Goal: Task Accomplishment & Management: Complete application form

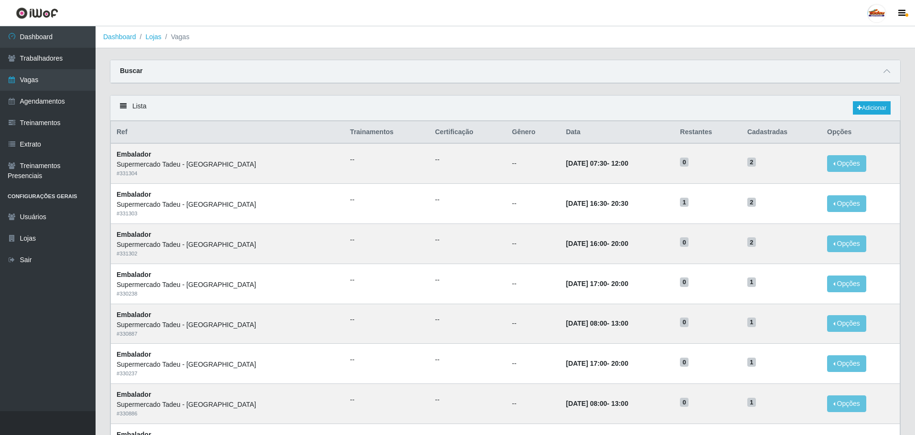
scroll to position [48, 0]
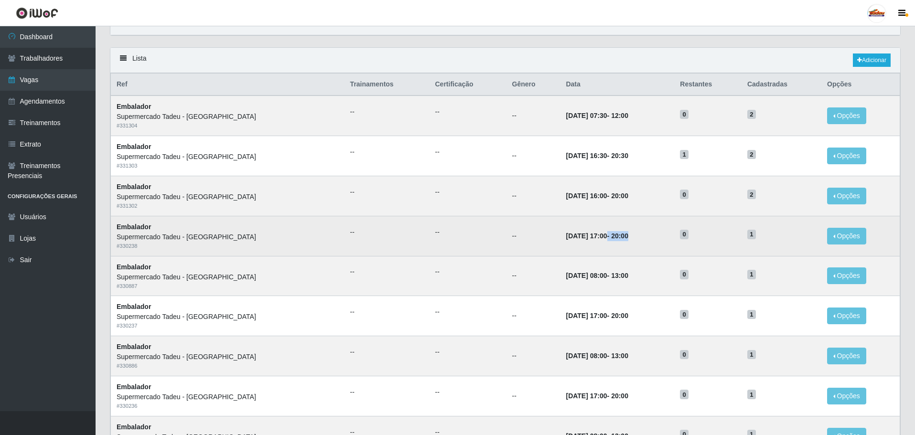
click at [584, 241] on td "[DATE] 17:00 - 20:00" at bounding box center [617, 236] width 114 height 40
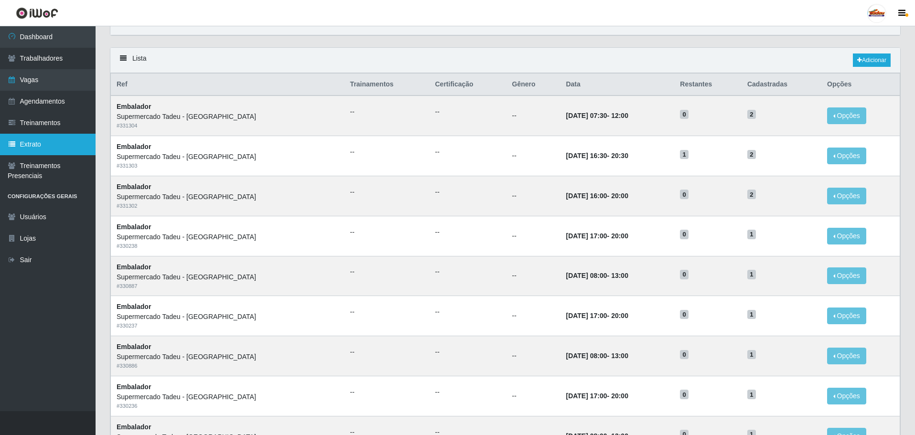
click at [45, 147] on link "Extrato" at bounding box center [48, 144] width 96 height 21
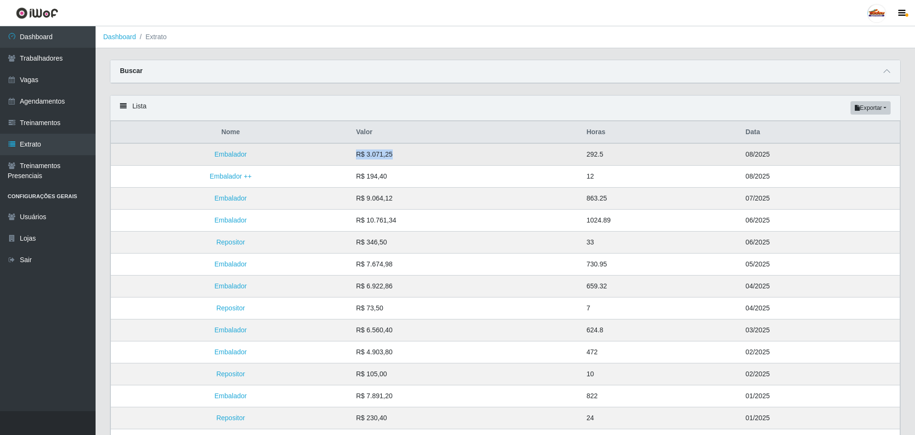
drag, startPoint x: 358, startPoint y: 157, endPoint x: 434, endPoint y: 155, distance: 75.5
click at [434, 155] on td "R$ 3.071,25" at bounding box center [465, 154] width 230 height 22
drag, startPoint x: 607, startPoint y: 156, endPoint x: 613, endPoint y: 157, distance: 5.8
click at [620, 157] on td "292.5" at bounding box center [659, 154] width 159 height 22
click at [575, 154] on td "R$ 3.071,25" at bounding box center [465, 154] width 230 height 22
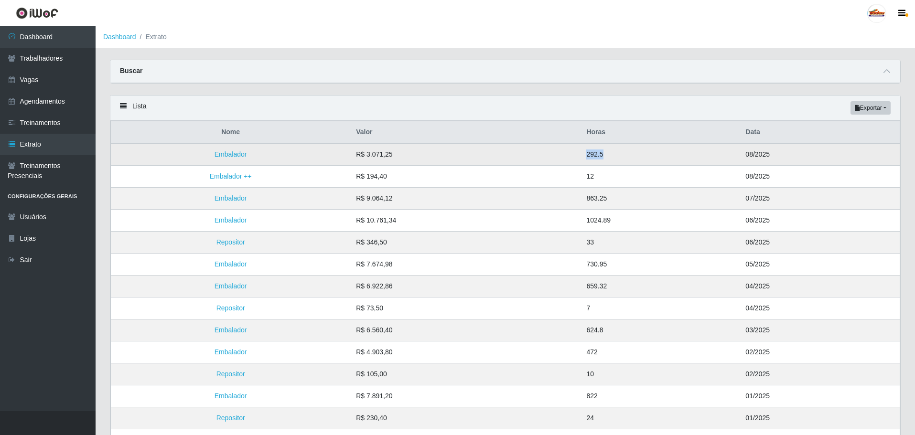
drag, startPoint x: 574, startPoint y: 153, endPoint x: 672, endPoint y: 146, distance: 98.6
click at [648, 152] on tr "Embalador R$ 3.071,25 292.5 08/2025" at bounding box center [505, 154] width 789 height 22
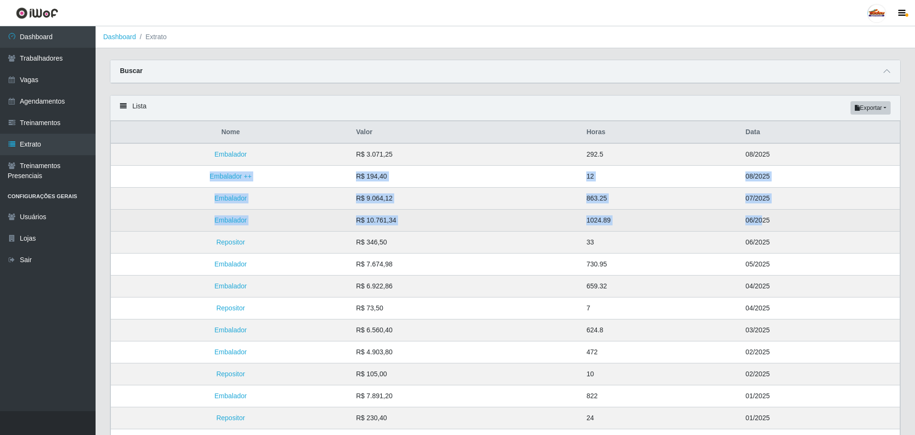
drag, startPoint x: 771, startPoint y: 151, endPoint x: 760, endPoint y: 222, distance: 71.9
click at [760, 222] on tbody "Embalador R$ 3.071,25 292.5 08/2025 [GEOGRAPHIC_DATA] ++ R$ 194,40 12 08/2025 E…" at bounding box center [505, 308] width 789 height 330
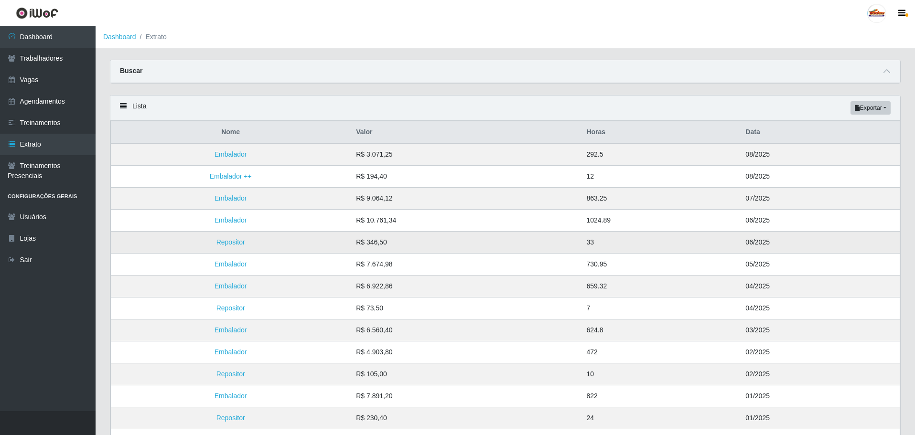
click at [430, 251] on td "R$ 346,50" at bounding box center [465, 243] width 230 height 22
click at [53, 96] on link "Agendamentos" at bounding box center [48, 101] width 96 height 21
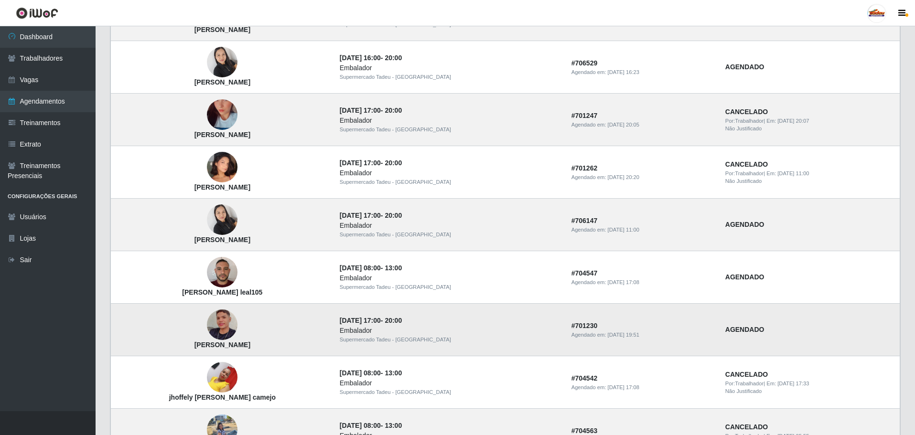
scroll to position [430, 0]
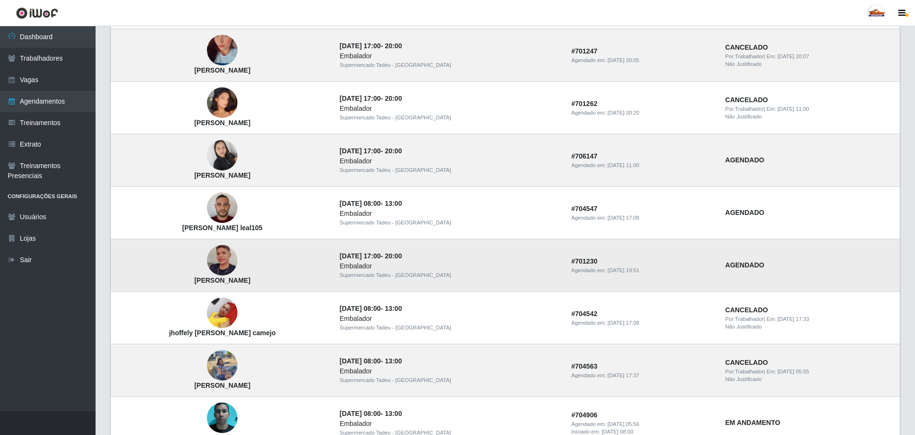
drag, startPoint x: 572, startPoint y: 271, endPoint x: 608, endPoint y: 269, distance: 36.3
click at [608, 269] on div "Agendado em: [DATE] 19:51" at bounding box center [642, 271] width 142 height 8
drag, startPoint x: 597, startPoint y: 270, endPoint x: 629, endPoint y: 269, distance: 32.0
click at [629, 269] on td "# 701230 Agendado em: [DATE] 19:51" at bounding box center [642, 265] width 154 height 53
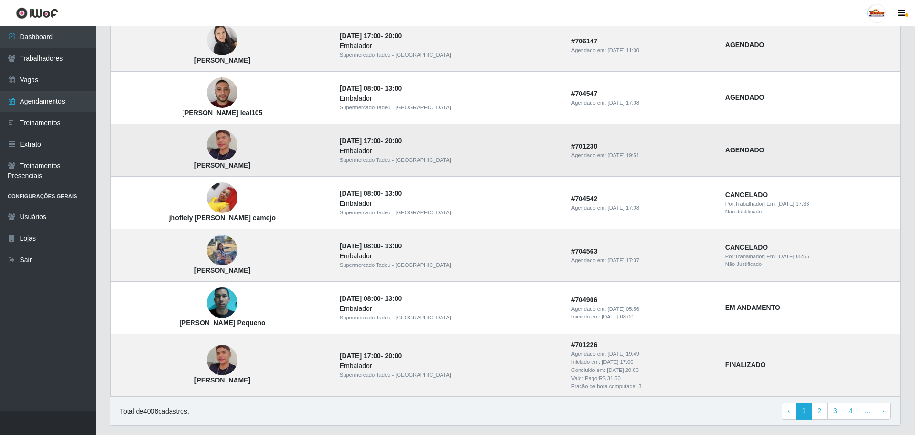
scroll to position [572, 0]
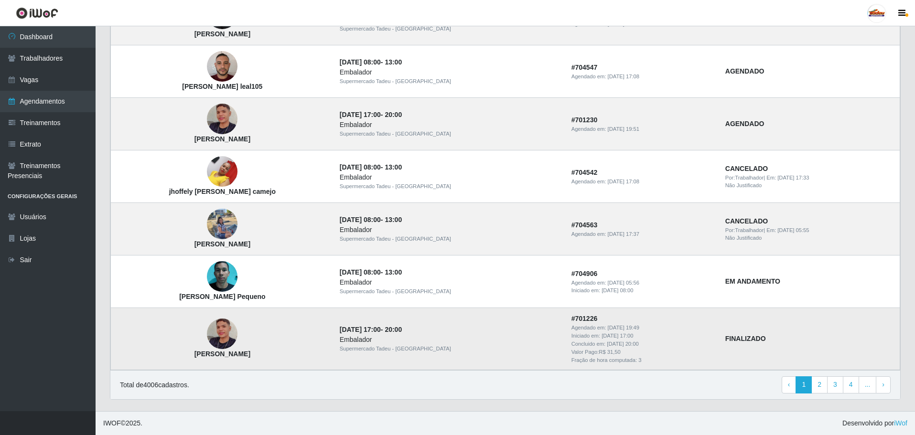
drag, startPoint x: 608, startPoint y: 342, endPoint x: 524, endPoint y: 338, distance: 83.7
click at [565, 338] on td "# 701226 Agendado em: [DATE] 19:49 Iniciado em: [DATE] 17:00 Concluido em: [DAT…" at bounding box center [642, 339] width 154 height 62
click at [608, 344] on div "Concluido em: [DATE] 20:00" at bounding box center [642, 344] width 142 height 8
drag, startPoint x: 611, startPoint y: 344, endPoint x: 523, endPoint y: 336, distance: 88.2
click at [565, 336] on td "# 701226 Agendado em: [DATE] 19:49 Iniciado em: [DATE] 17:00 Concluido em: [DAT…" at bounding box center [642, 339] width 154 height 62
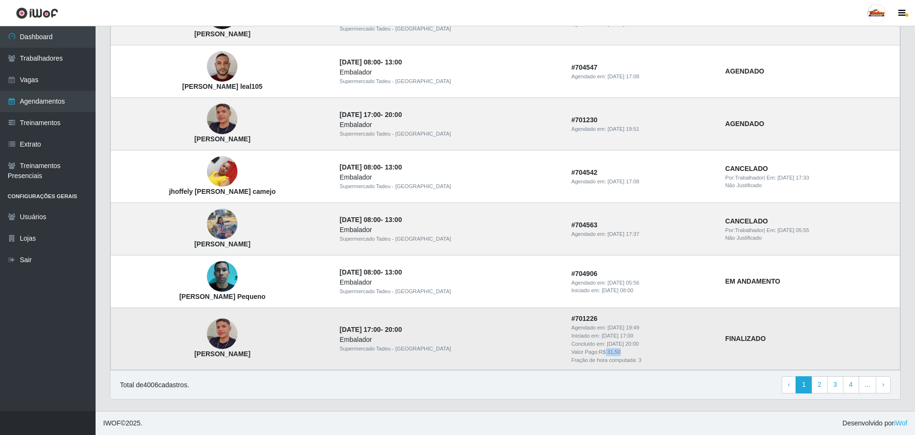
drag, startPoint x: 561, startPoint y: 348, endPoint x: 580, endPoint y: 348, distance: 19.6
click at [580, 348] on div "Valor Pago: R$ 31,50" at bounding box center [642, 352] width 142 height 8
click at [591, 353] on div "Valor Pago: R$ 31,50" at bounding box center [642, 352] width 142 height 8
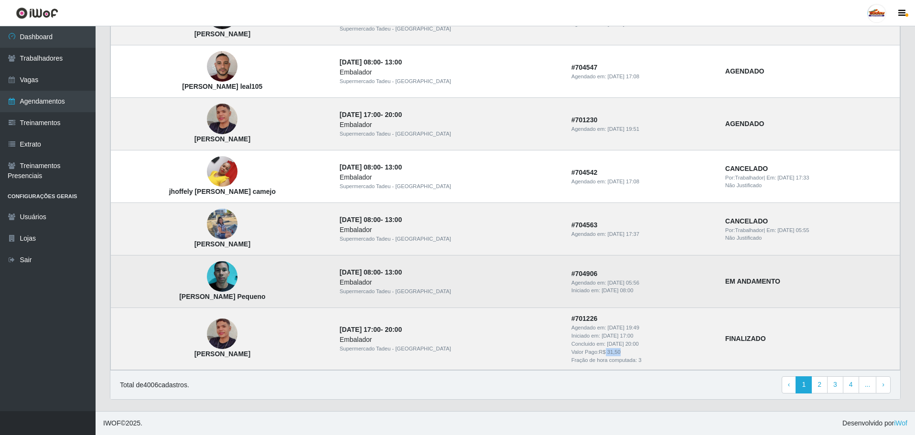
drag, startPoint x: 206, startPoint y: 296, endPoint x: 293, endPoint y: 301, distance: 86.6
click at [293, 301] on td "[PERSON_NAME] Pequeno" at bounding box center [222, 282] width 223 height 53
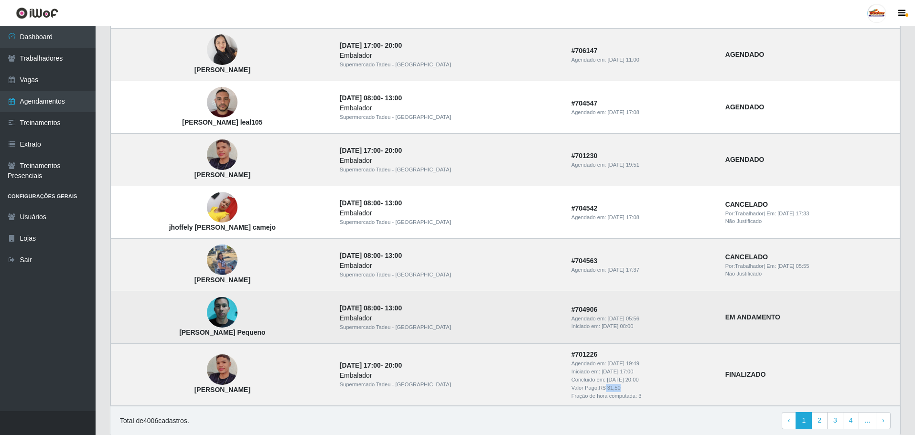
scroll to position [476, 0]
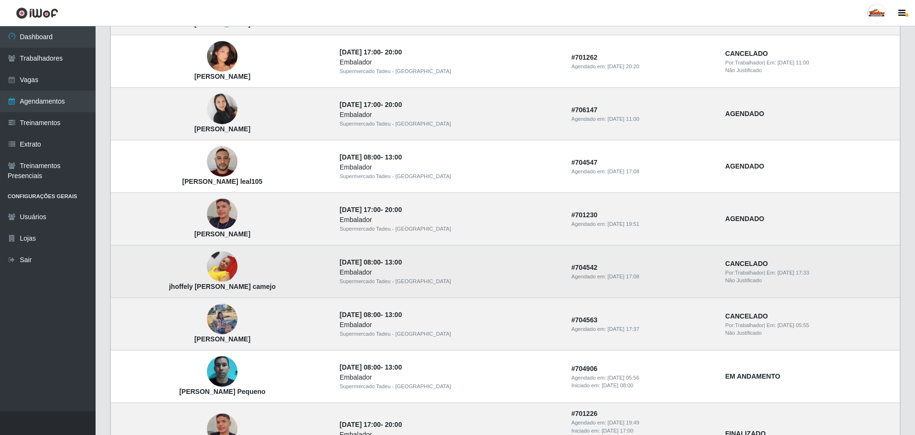
click at [228, 272] on img at bounding box center [222, 266] width 31 height 41
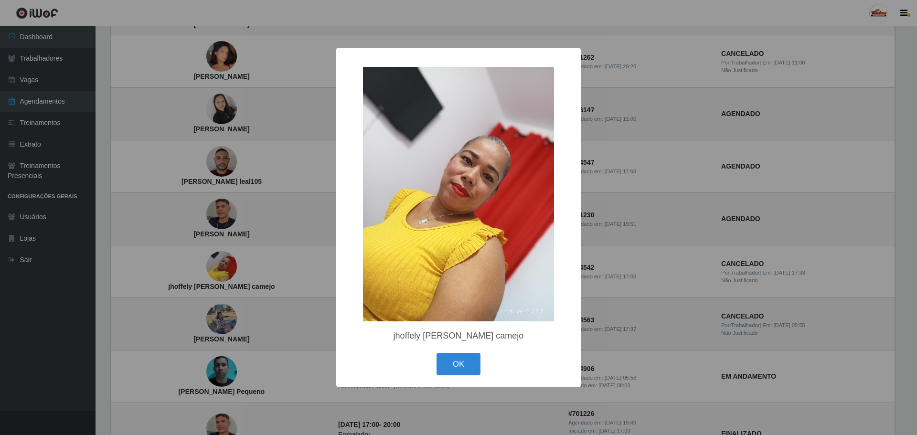
click at [618, 278] on div "× jhoffely [PERSON_NAME] camejo OK Cancel" at bounding box center [458, 217] width 917 height 435
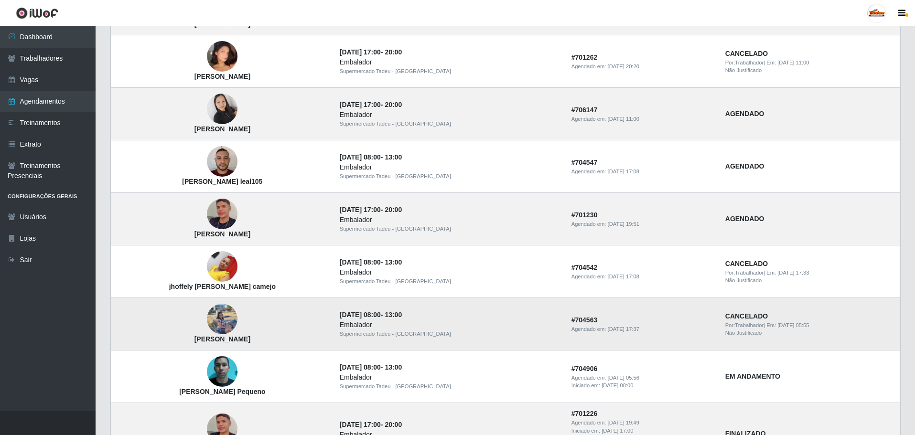
click at [228, 319] on img at bounding box center [222, 319] width 31 height 64
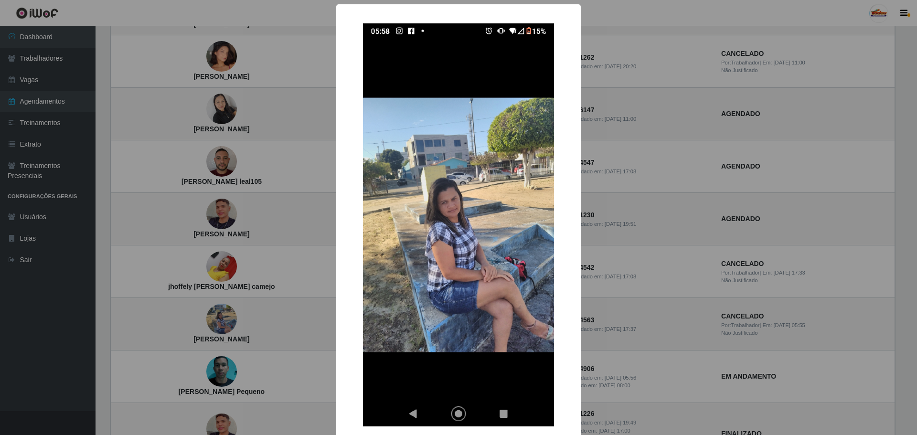
click at [628, 274] on div "× [PERSON_NAME] OK Cancel" at bounding box center [458, 217] width 917 height 435
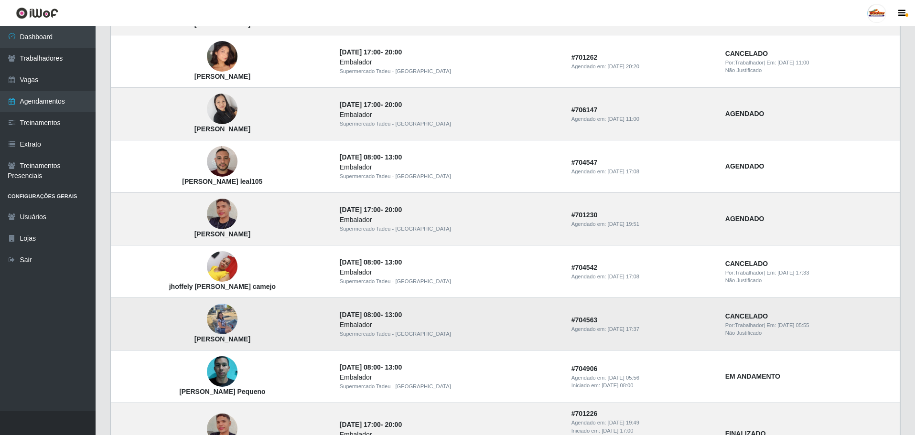
click at [237, 322] on img at bounding box center [222, 319] width 31 height 64
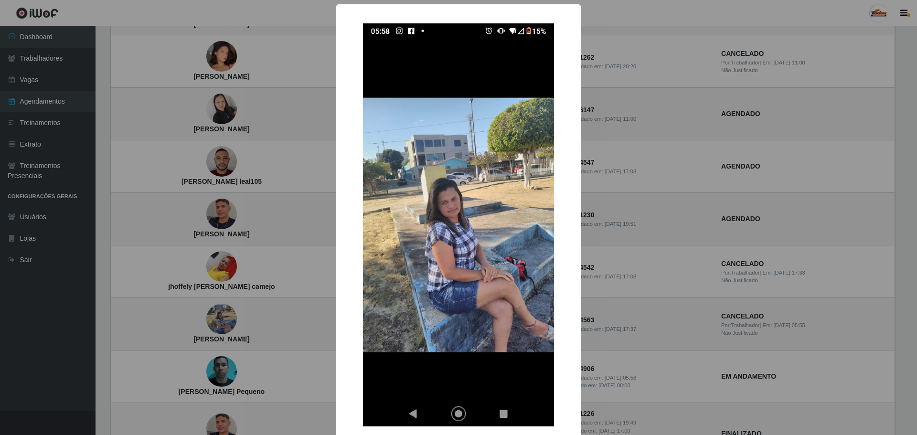
click at [599, 307] on div "× [PERSON_NAME] OK Cancel" at bounding box center [458, 217] width 917 height 435
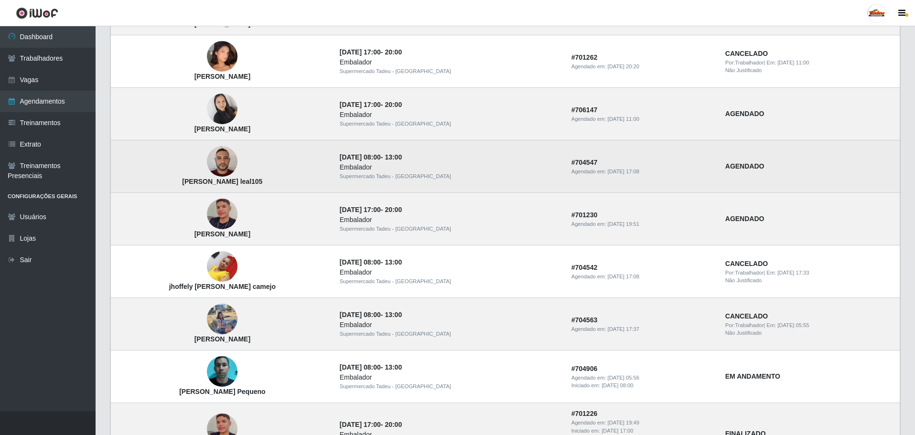
click at [221, 162] on img at bounding box center [222, 161] width 31 height 41
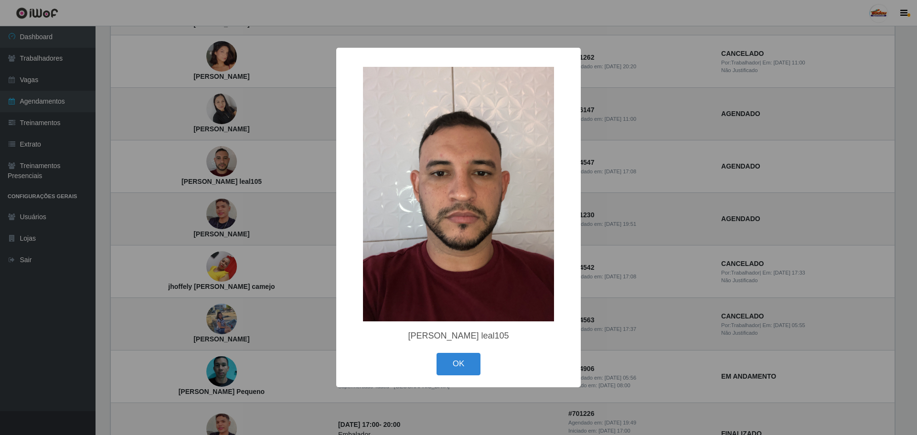
click at [699, 202] on div "× [PERSON_NAME] leal105 OK Cancel" at bounding box center [458, 217] width 917 height 435
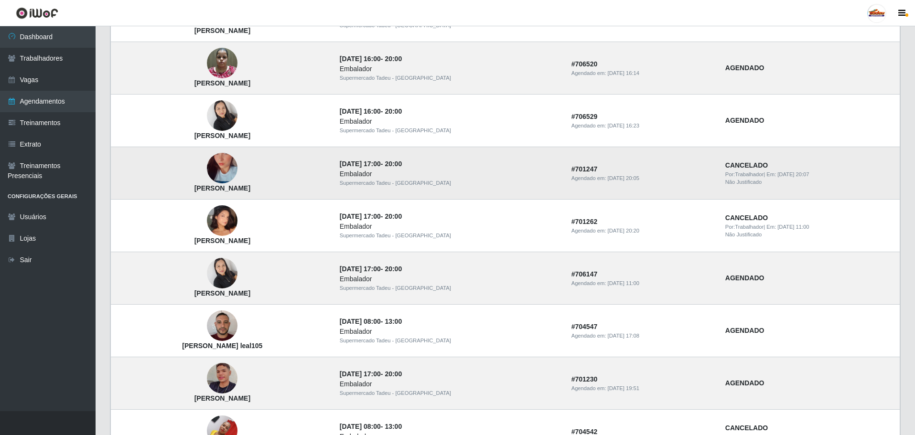
scroll to position [333, 0]
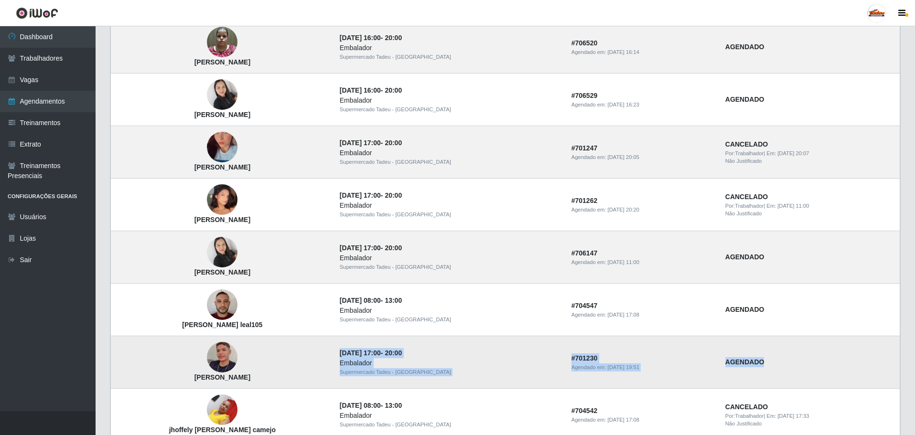
drag, startPoint x: 346, startPoint y: 352, endPoint x: 764, endPoint y: 357, distance: 417.9
click at [764, 357] on tr "[PERSON_NAME] [DATE] 17:00 - 20:00 Embalador Supermercado Tadeu - [GEOGRAPHIC_D…" at bounding box center [505, 362] width 789 height 53
click at [764, 357] on td "AGENDADO" at bounding box center [809, 362] width 181 height 53
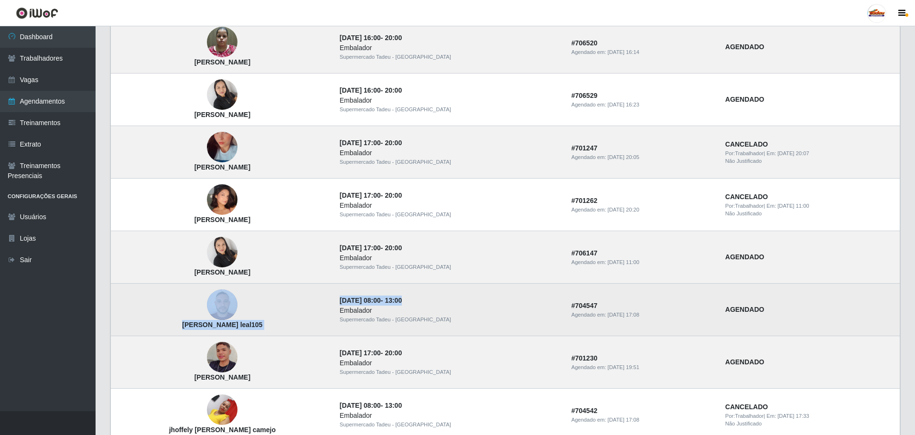
drag, startPoint x: 339, startPoint y: 298, endPoint x: 494, endPoint y: 300, distance: 155.2
click at [494, 300] on tr "[PERSON_NAME] leal105 [DATE] 08:00 - 13:00 Embalador Supermercado Tadeu - [GEOG…" at bounding box center [505, 310] width 789 height 53
click at [475, 316] on div "Supermercado Tadeu - [GEOGRAPHIC_DATA]" at bounding box center [450, 320] width 220 height 8
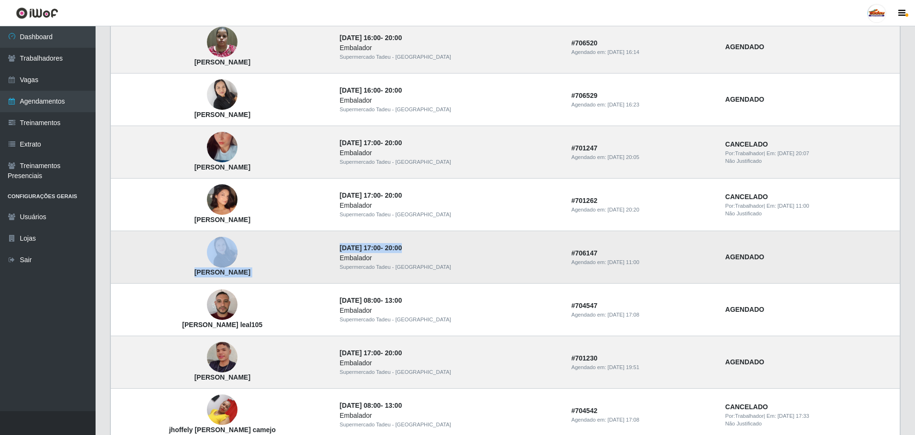
drag, startPoint x: 342, startPoint y: 248, endPoint x: 466, endPoint y: 248, distance: 123.2
click at [466, 248] on tr "[PERSON_NAME] [DATE] 17:00 - 20:00 Embalador Supermercado Tadeu - [GEOGRAPHIC_D…" at bounding box center [505, 257] width 789 height 53
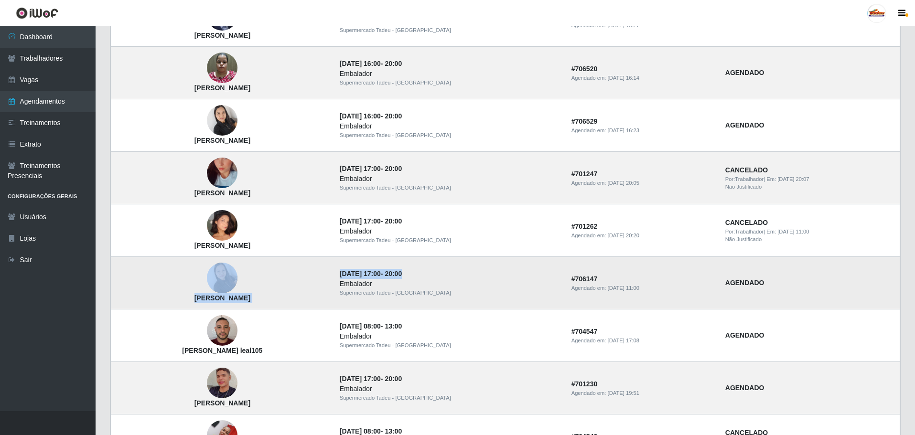
scroll to position [285, 0]
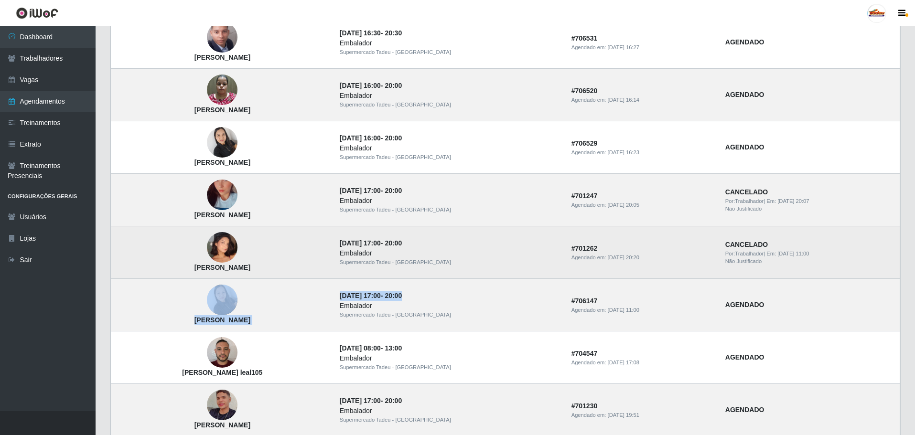
click at [222, 252] on img at bounding box center [222, 248] width 31 height 54
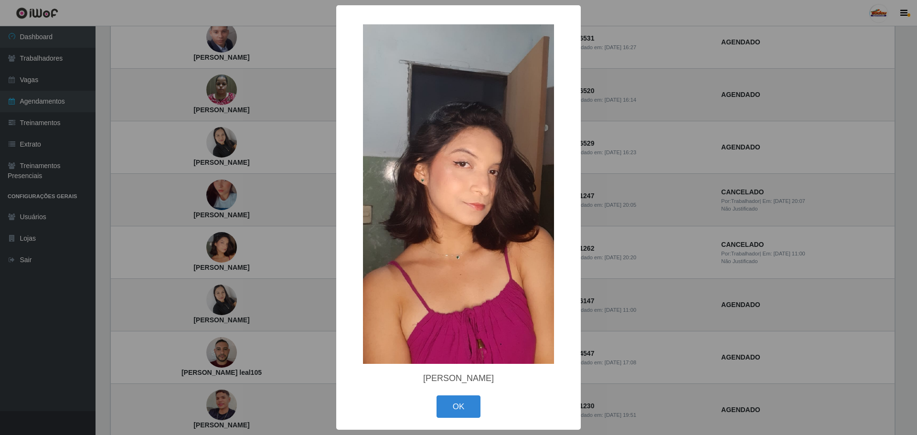
click at [615, 250] on div "× [PERSON_NAME] OK Cancel" at bounding box center [458, 217] width 917 height 435
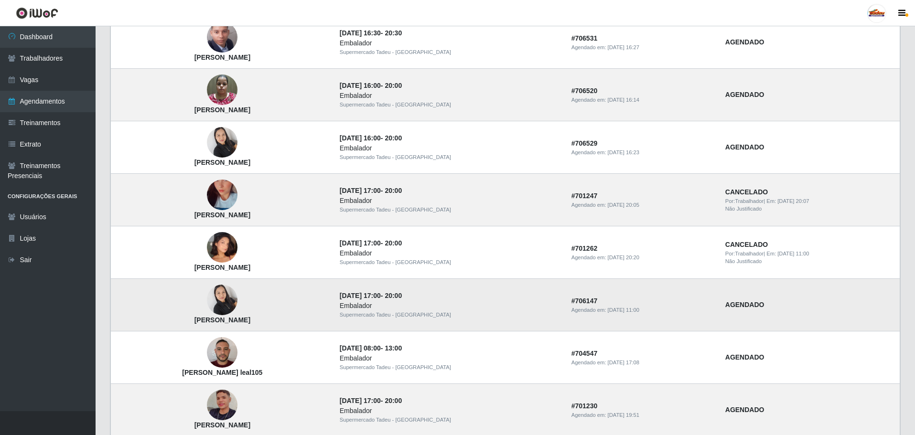
click at [226, 298] on img at bounding box center [222, 300] width 31 height 41
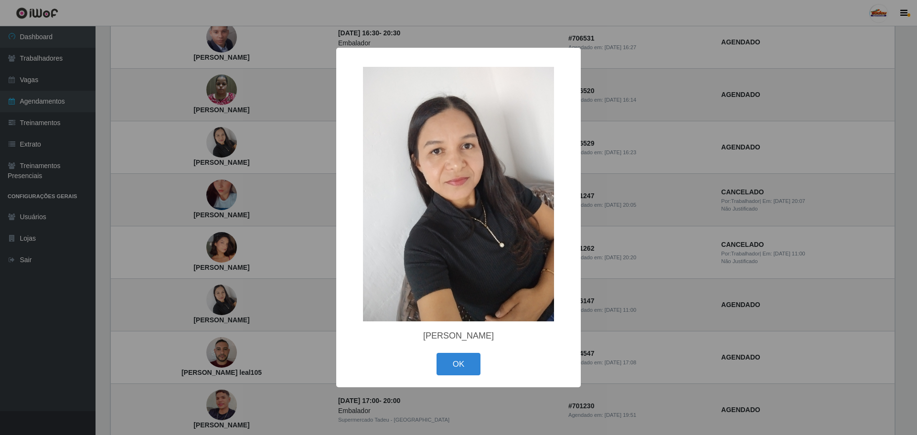
click at [652, 272] on div "× [PERSON_NAME]" at bounding box center [458, 217] width 917 height 435
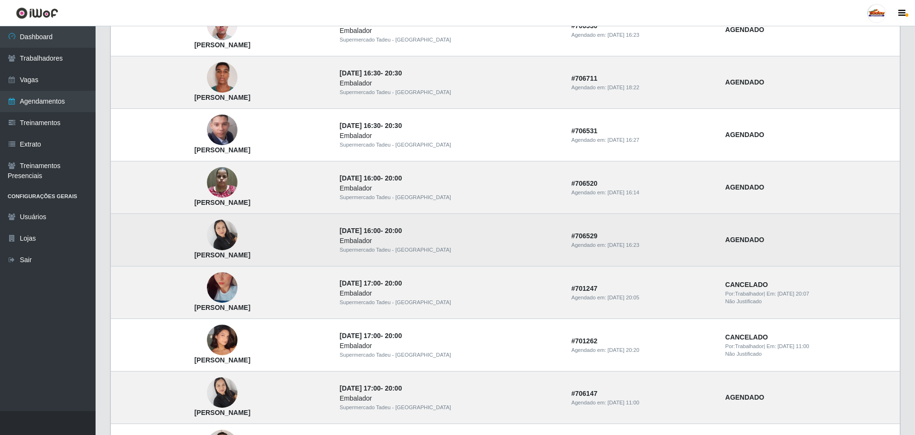
scroll to position [190, 0]
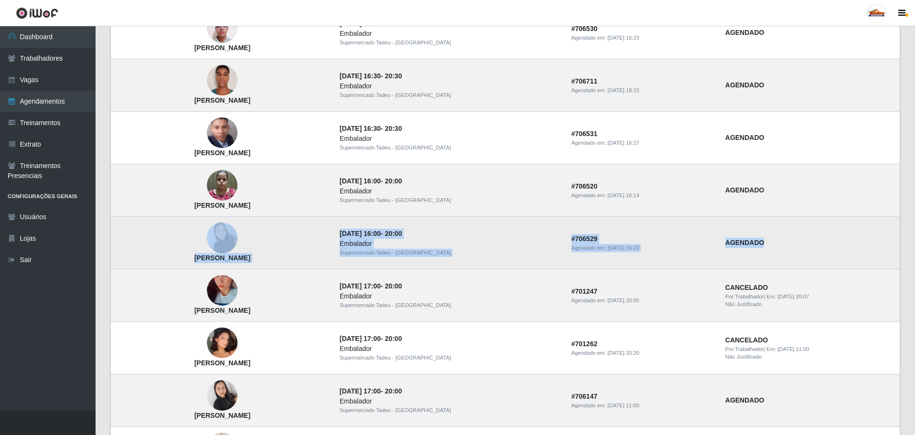
drag, startPoint x: 332, startPoint y: 233, endPoint x: 760, endPoint y: 245, distance: 428.1
click at [760, 245] on tr "[PERSON_NAME] [DATE] 16:00 - 20:00 Embalador Supermercado Tadeu - [GEOGRAPHIC_D…" at bounding box center [505, 243] width 789 height 53
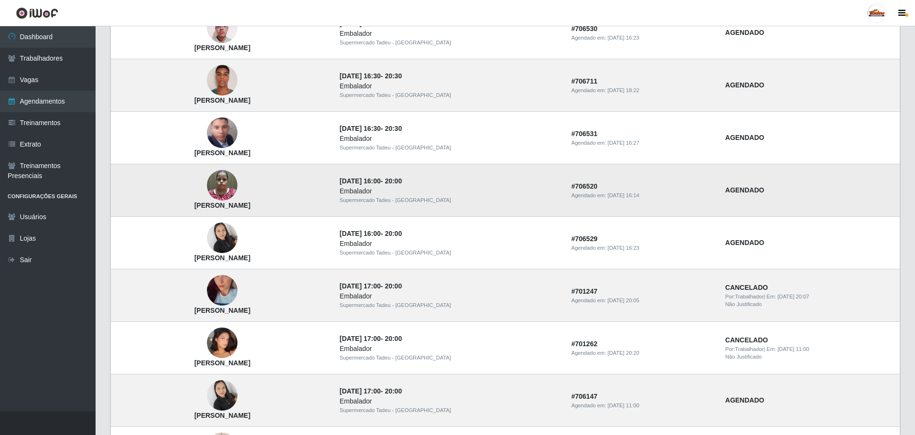
click at [478, 204] on div "Supermercado Tadeu - [GEOGRAPHIC_DATA]" at bounding box center [450, 200] width 220 height 8
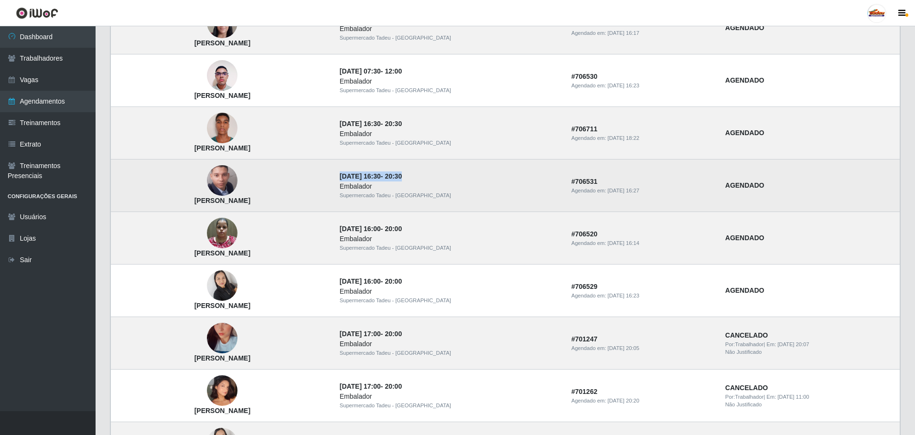
drag, startPoint x: 345, startPoint y: 174, endPoint x: 436, endPoint y: 167, distance: 91.0
click at [436, 167] on td "[DATE] 16:30 - 20:30 Embalador Supermercado Tadeu - [GEOGRAPHIC_DATA]" at bounding box center [450, 186] width 232 height 53
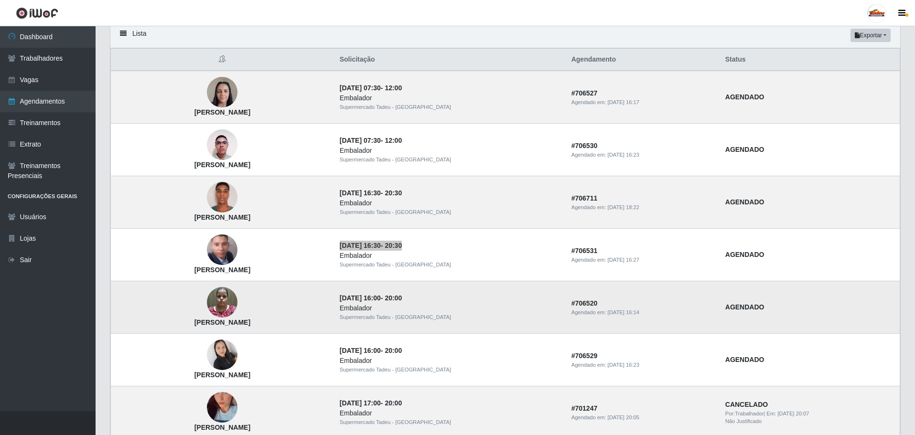
scroll to position [94, 0]
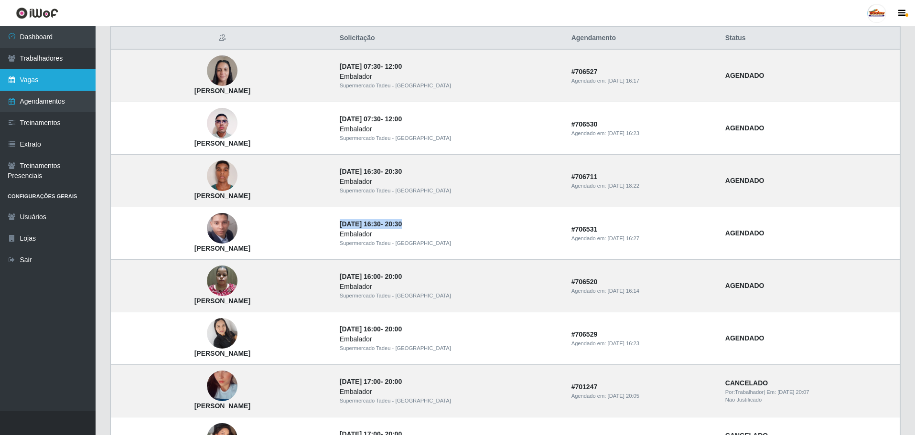
click at [46, 77] on link "Vagas" at bounding box center [48, 79] width 96 height 21
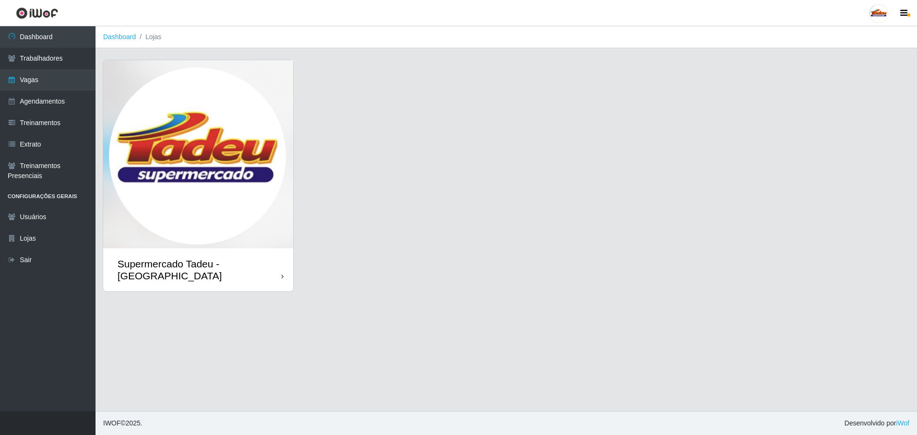
click at [186, 155] on img at bounding box center [198, 154] width 190 height 188
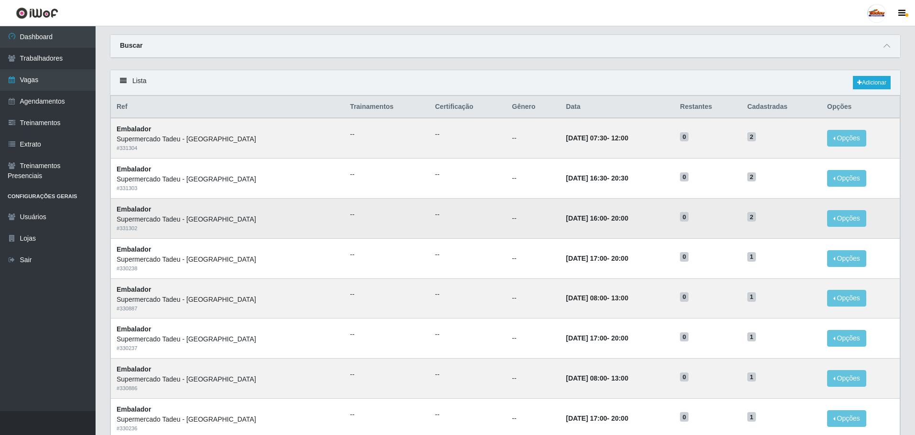
scroll to position [48, 0]
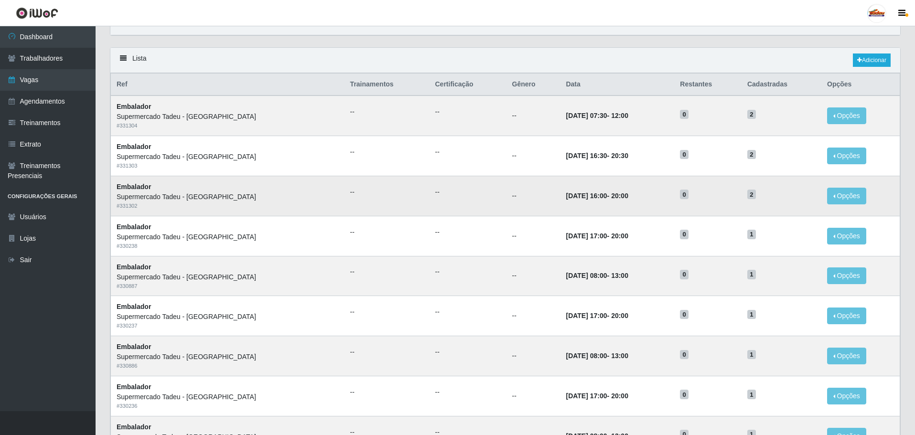
click at [577, 193] on time "[DATE] 16:00" at bounding box center [585, 196] width 41 height 8
click at [576, 194] on time "[DATE] 16:00" at bounding box center [585, 196] width 41 height 8
drag, startPoint x: 514, startPoint y: 275, endPoint x: 619, endPoint y: 279, distance: 104.2
click at [619, 279] on tr "Embalador Supermercado Tadeu - [GEOGRAPHIC_DATA] # 330887 -- -- -- [DATE] 08:00…" at bounding box center [505, 276] width 789 height 40
click at [858, 63] on icon at bounding box center [859, 60] width 5 height 6
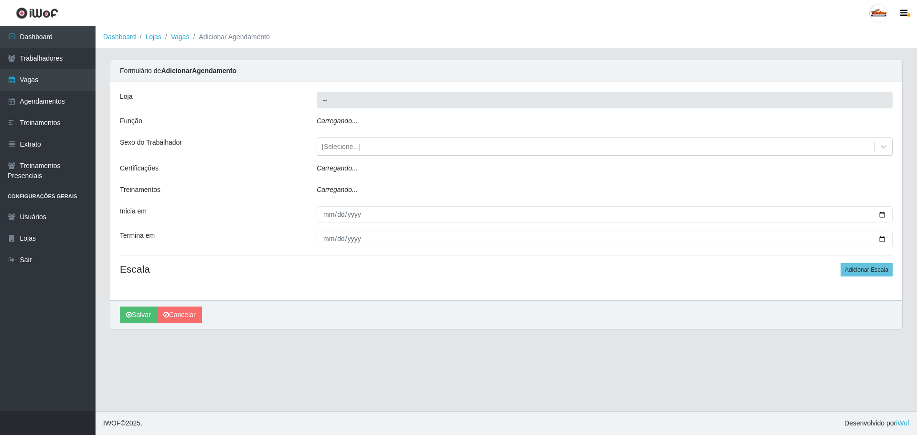
type input "Supermercado Tadeu - [GEOGRAPHIC_DATA]"
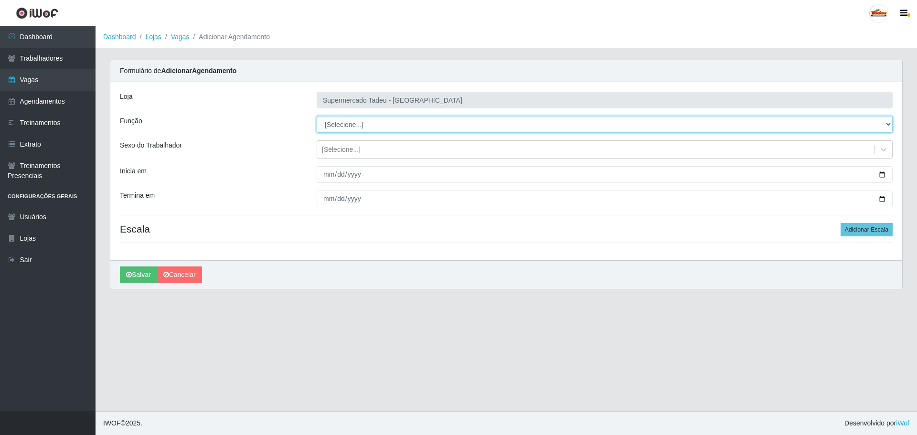
click at [356, 127] on select "[Selecione...] ASG ASG + ASG ++ Auxiliar de Estacionamento Auxiliar de Estacion…" at bounding box center [605, 124] width 576 height 17
select select "1"
click at [317, 116] on select "[Selecione...] ASG ASG + ASG ++ Auxiliar de Estacionamento Auxiliar de Estacion…" at bounding box center [605, 124] width 576 height 17
click at [334, 150] on div "[Selecione...]" at bounding box center [341, 150] width 39 height 10
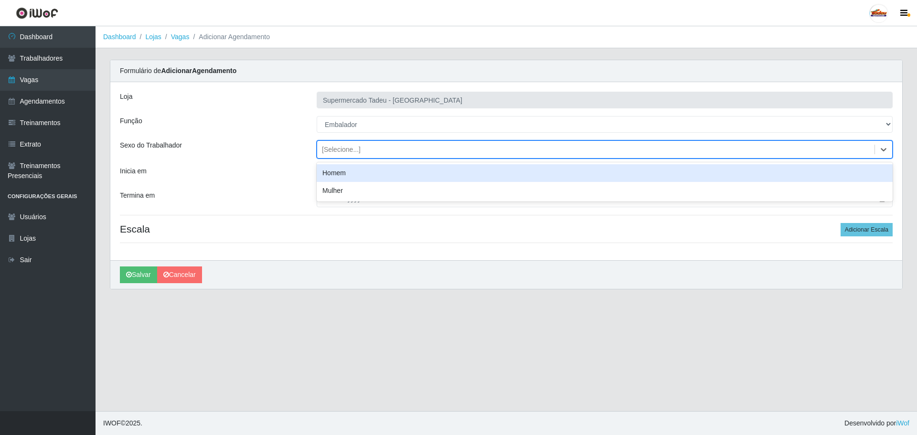
click at [334, 148] on div "[Selecione...]" at bounding box center [341, 150] width 39 height 10
click at [336, 173] on input "Inicia em" at bounding box center [605, 174] width 576 height 17
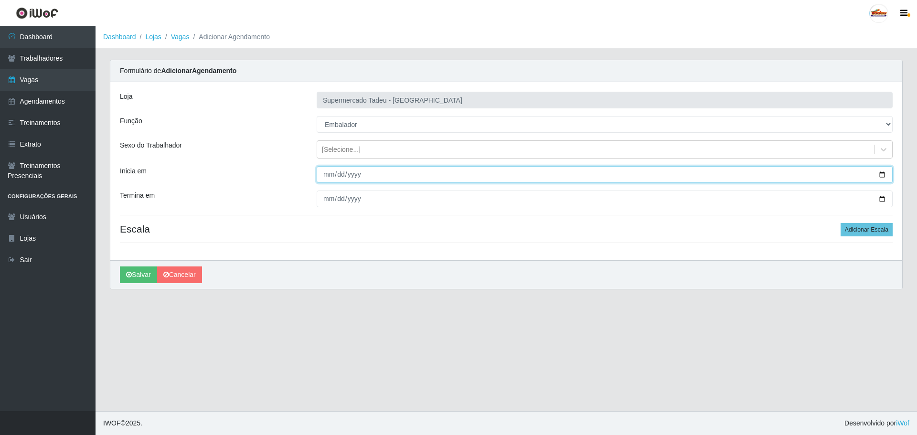
click at [328, 173] on input "Inicia em" at bounding box center [605, 174] width 576 height 17
type input "[DATE]"
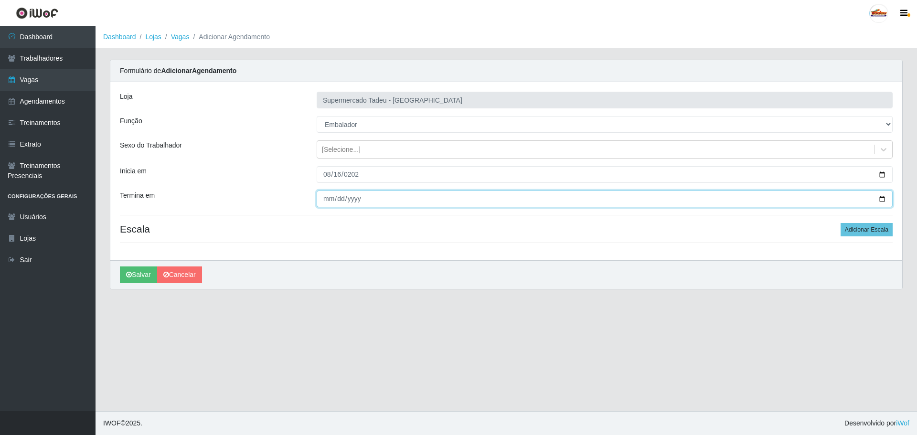
click at [325, 202] on input "Termina em" at bounding box center [605, 199] width 576 height 17
type input "[DATE]"
click at [840, 231] on h4 "Escala Adicionar Escala" at bounding box center [506, 229] width 773 height 12
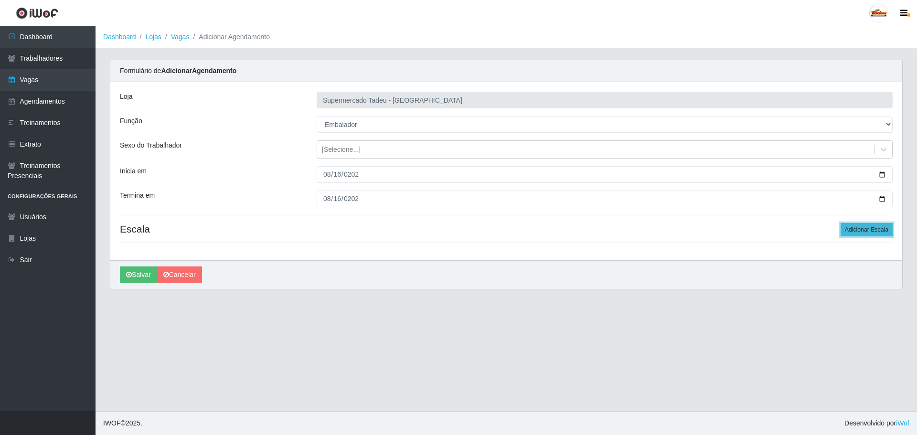
click at [843, 231] on button "Adicionar Escala" at bounding box center [867, 229] width 52 height 13
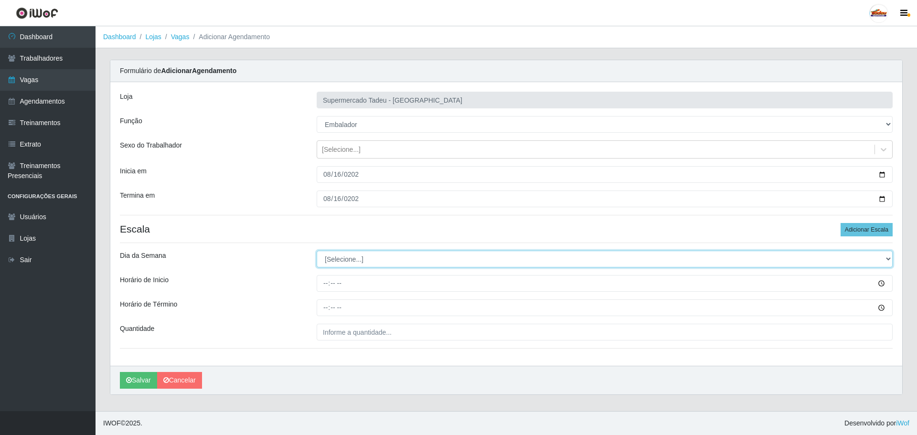
click at [339, 260] on select "[Selecione...] Segunda Terça Quarta Quinta Sexta Sábado Domingo" at bounding box center [605, 259] width 576 height 17
select select "6"
click at [317, 251] on select "[Selecione...] Segunda Terça Quarta Quinta Sexta Sábado Domingo" at bounding box center [605, 259] width 576 height 17
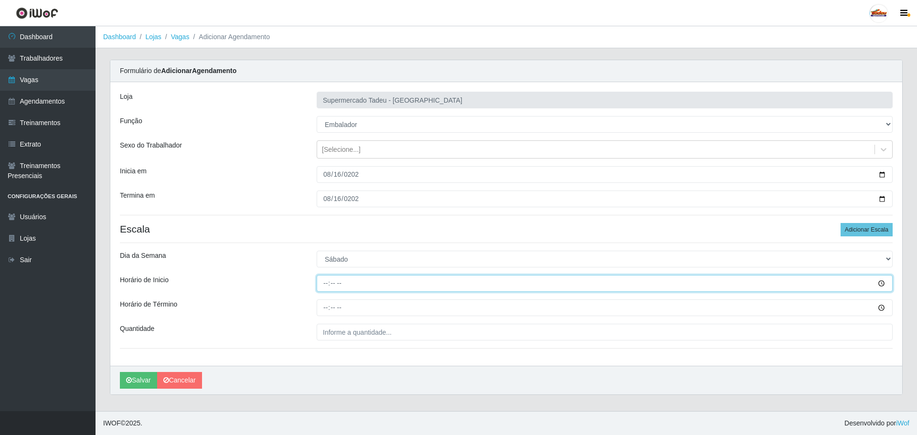
click at [344, 281] on input "Horário de Inicio" at bounding box center [605, 283] width 576 height 17
type input "08:00"
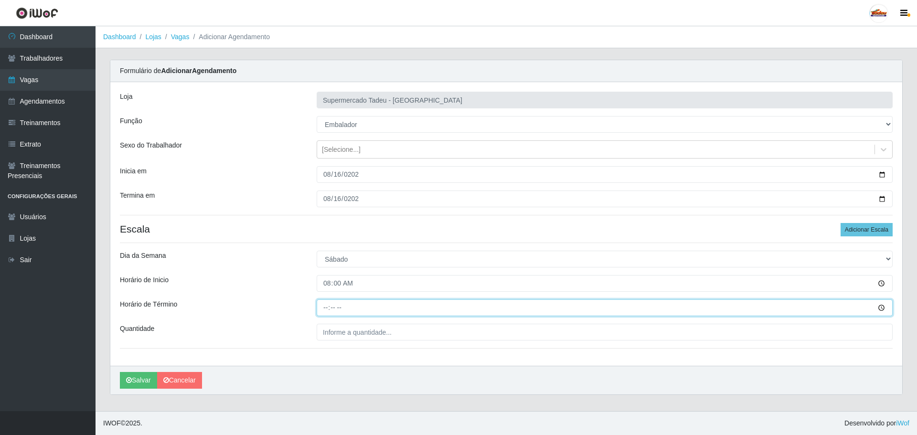
click at [327, 309] on input "Horário de Término" at bounding box center [605, 307] width 576 height 17
type input "13:00"
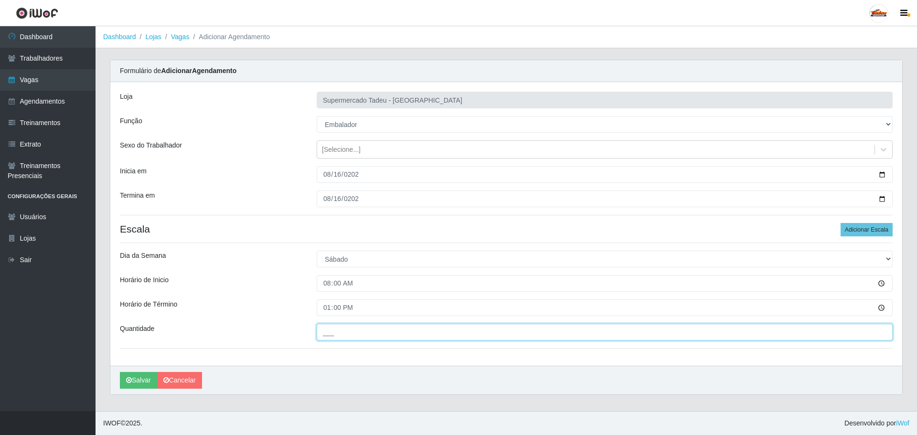
click at [343, 333] on input "___" at bounding box center [605, 332] width 576 height 17
type input "3__"
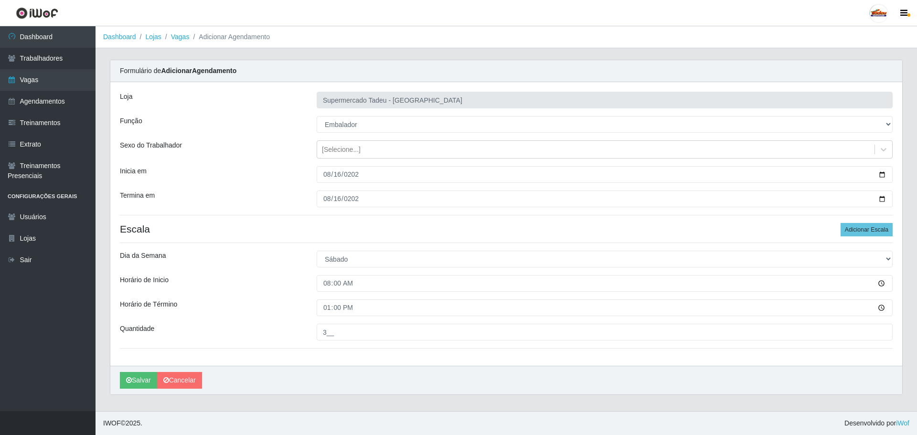
click at [277, 313] on div "Horário de Término" at bounding box center [211, 307] width 197 height 17
click at [140, 380] on button "Salvar" at bounding box center [138, 380] width 37 height 17
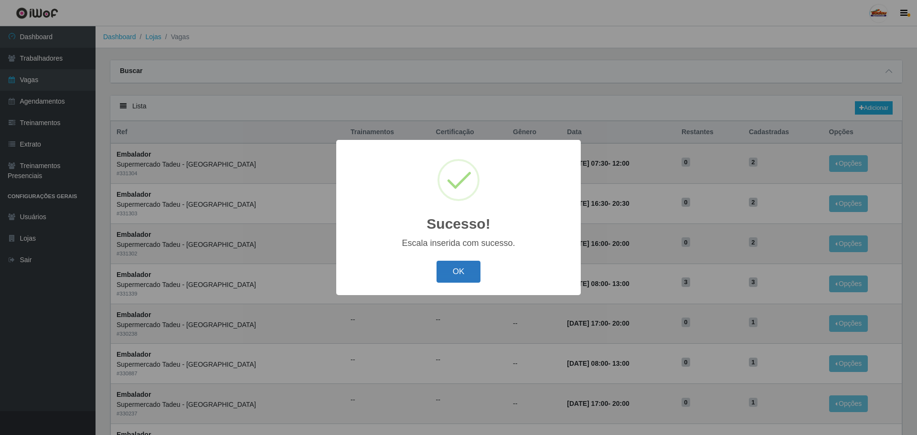
click at [464, 275] on button "OK" at bounding box center [459, 272] width 44 height 22
